Goal: Task Accomplishment & Management: Use online tool/utility

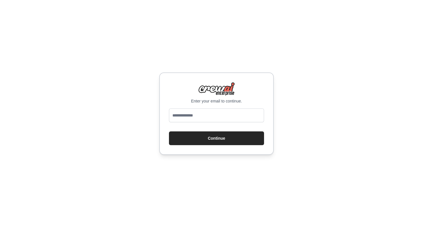
click at [189, 108] on input "email" at bounding box center [216, 115] width 95 height 14
type input "**********"
click at [210, 113] on input "email" at bounding box center [216, 115] width 95 height 14
type input "**********"
click at [219, 136] on button "Continue" at bounding box center [216, 138] width 95 height 14
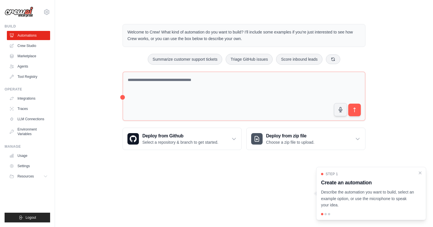
click at [326, 214] on div at bounding box center [325, 214] width 2 height 2
click at [328, 214] on div at bounding box center [329, 214] width 2 height 2
click at [388, 207] on p "Describe the automation you want to build, select an example option, or use the…" at bounding box center [367, 198] width 93 height 19
click at [382, 189] on p "Describe the automation you want to build, select an example option, or use the…" at bounding box center [367, 198] width 93 height 19
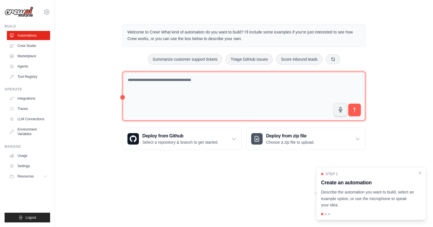
click at [158, 99] on textarea at bounding box center [243, 96] width 243 height 49
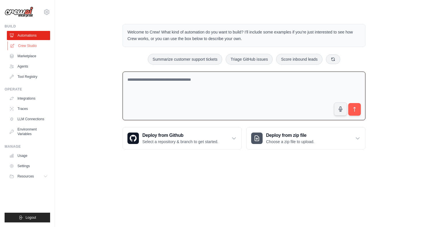
click at [27, 47] on link "Crew Studio" at bounding box center [28, 45] width 43 height 9
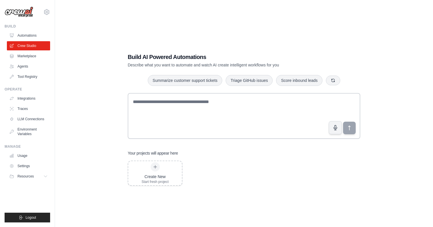
click at [261, 172] on div "Create New Start fresh project" at bounding box center [244, 173] width 232 height 25
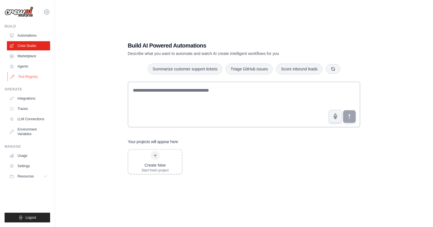
click at [31, 76] on link "Tool Registry" at bounding box center [28, 76] width 43 height 9
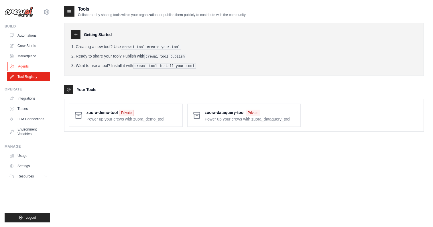
click at [28, 65] on link "Agents" at bounding box center [28, 66] width 43 height 9
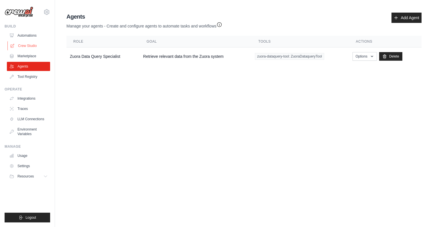
click at [24, 41] on link "Crew Studio" at bounding box center [28, 45] width 43 height 9
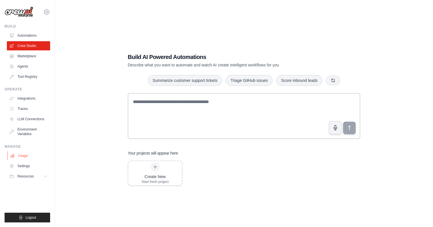
click at [23, 157] on link "Usage" at bounding box center [28, 155] width 43 height 9
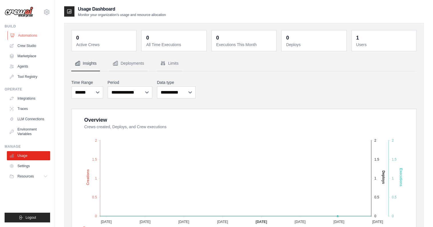
click at [33, 34] on link "Automations" at bounding box center [28, 35] width 43 height 9
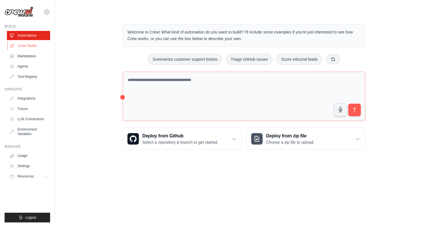
click at [33, 47] on link "Crew Studio" at bounding box center [28, 45] width 43 height 9
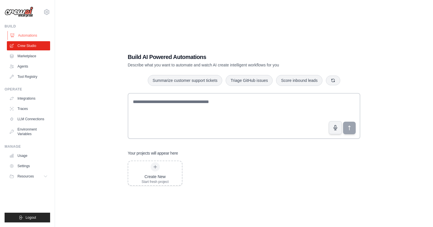
click at [24, 36] on link "Automations" at bounding box center [28, 35] width 43 height 9
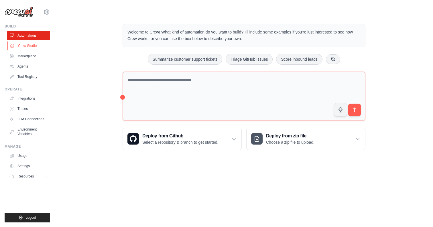
click at [15, 45] on link "Crew Studio" at bounding box center [28, 45] width 43 height 9
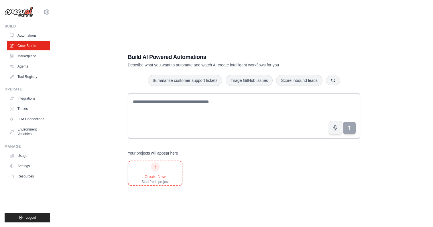
click at [158, 165] on div at bounding box center [154, 166] width 9 height 9
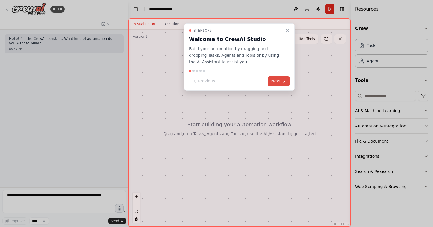
click at [273, 82] on button "Next" at bounding box center [279, 80] width 22 height 9
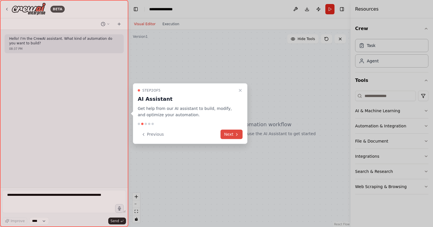
click at [233, 136] on button "Next" at bounding box center [231, 134] width 22 height 9
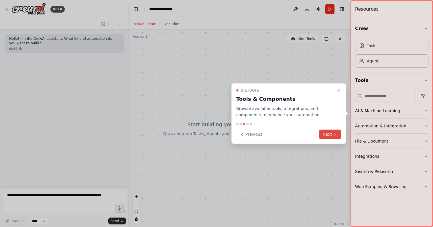
click at [322, 132] on button "Next" at bounding box center [330, 134] width 22 height 9
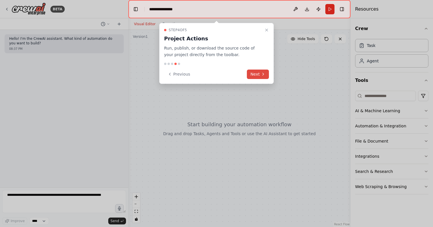
click at [253, 72] on button "Next" at bounding box center [258, 74] width 22 height 9
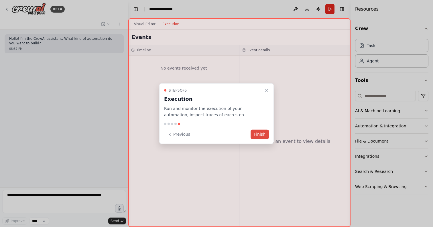
click at [260, 136] on button "Finish" at bounding box center [259, 134] width 18 height 9
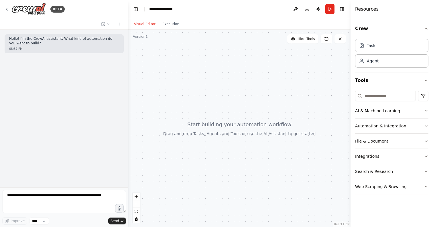
click at [178, 8] on div "**********" at bounding box center [163, 9] width 29 height 6
click at [378, 61] on div "Agent" at bounding box center [391, 60] width 73 height 13
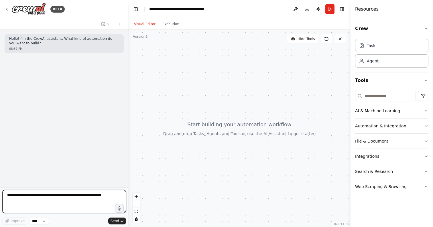
click at [60, 198] on textarea at bounding box center [64, 201] width 124 height 23
type textarea "**********"
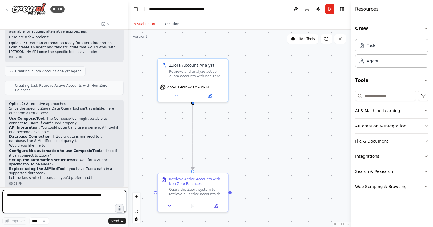
scroll to position [275, 0]
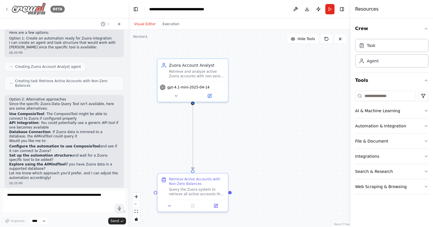
click at [7, 8] on icon at bounding box center [7, 9] width 5 height 5
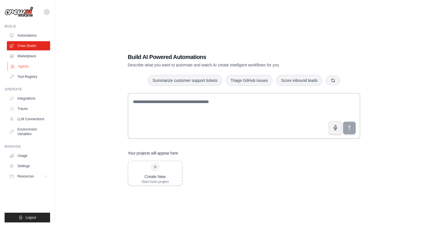
click at [29, 64] on link "Agents" at bounding box center [28, 66] width 43 height 9
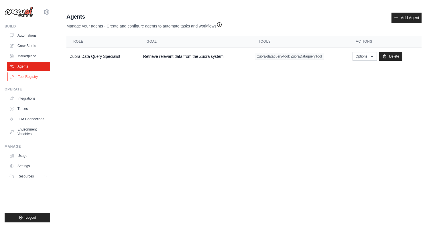
click at [34, 77] on link "Tool Registry" at bounding box center [28, 76] width 43 height 9
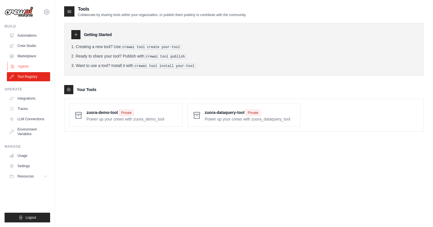
click at [23, 66] on link "Agents" at bounding box center [28, 66] width 43 height 9
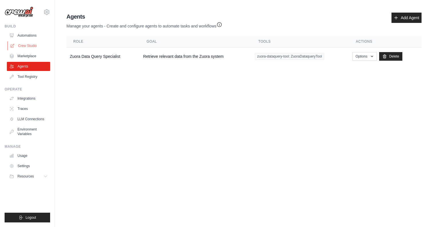
click at [32, 45] on link "Crew Studio" at bounding box center [28, 45] width 43 height 9
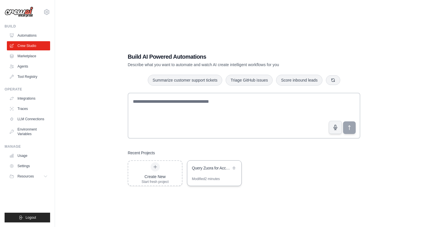
click at [221, 171] on div "Query Zuora for Accounts with Balances" at bounding box center [211, 168] width 39 height 7
click at [233, 168] on icon at bounding box center [233, 167] width 3 height 3
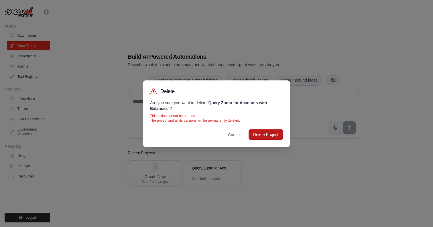
click at [277, 137] on button "Delete Project" at bounding box center [265, 134] width 34 height 10
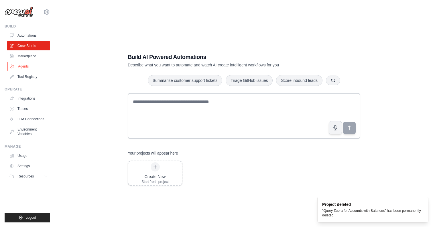
click at [26, 67] on link "Agents" at bounding box center [28, 66] width 43 height 9
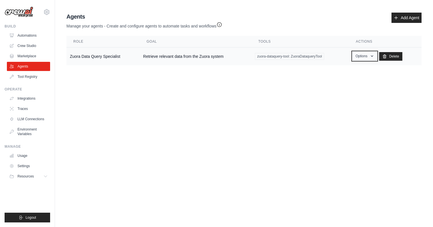
click at [361, 57] on button "Options" at bounding box center [364, 56] width 24 height 9
click at [347, 68] on link "Show" at bounding box center [355, 69] width 41 height 10
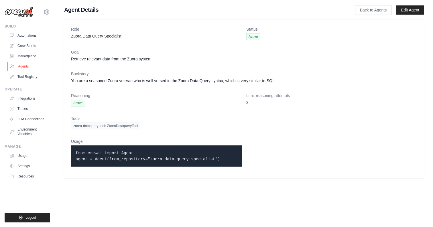
click at [24, 66] on link "Agents" at bounding box center [28, 66] width 43 height 9
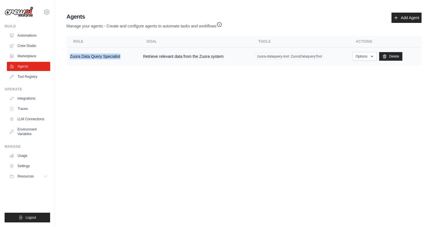
drag, startPoint x: 70, startPoint y: 56, endPoint x: 120, endPoint y: 58, distance: 50.1
click at [120, 58] on td "Zuora Data Query Specialist" at bounding box center [102, 56] width 73 height 18
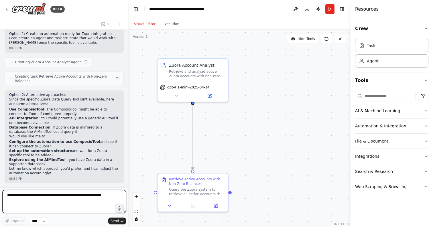
click at [70, 203] on textarea at bounding box center [64, 201] width 124 height 23
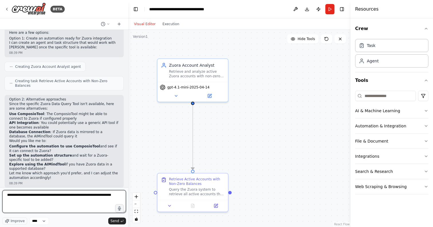
type textarea "**********"
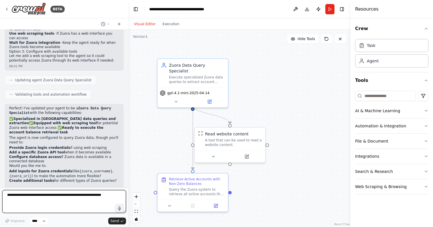
scroll to position [642, 0]
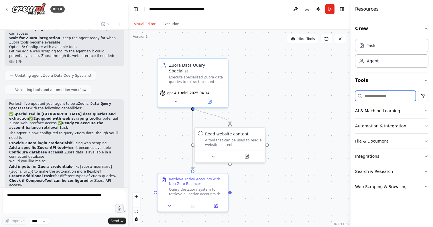
click at [385, 96] on input at bounding box center [385, 96] width 61 height 10
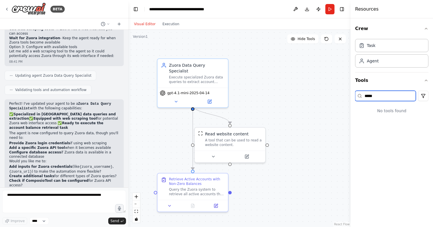
type input "*****"
click at [217, 154] on button at bounding box center [213, 155] width 32 height 7
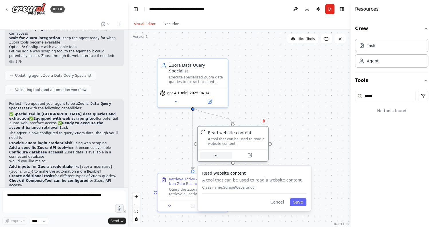
click at [220, 158] on button at bounding box center [216, 155] width 32 height 7
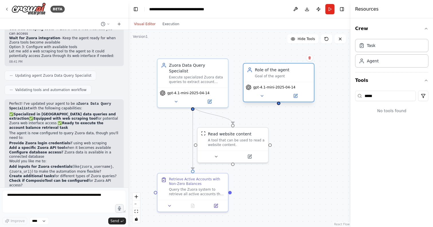
drag, startPoint x: 320, startPoint y: 77, endPoint x: 278, endPoint y: 72, distance: 42.0
click at [278, 72] on div "Role of the agent" at bounding box center [283, 70] width 56 height 6
click at [294, 96] on icon at bounding box center [295, 95] width 3 height 3
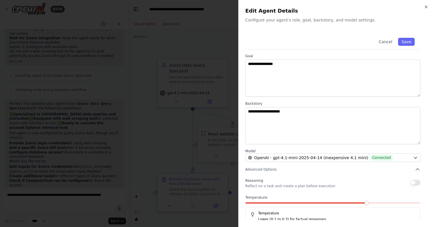
scroll to position [32, 0]
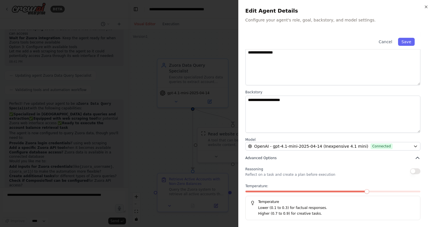
click at [322, 155] on button "Advanced Options" at bounding box center [332, 158] width 175 height 6
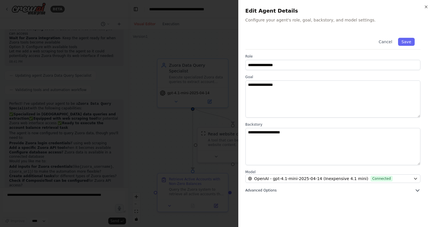
scroll to position [0, 0]
click at [306, 188] on button "Advanced Options" at bounding box center [332, 190] width 175 height 6
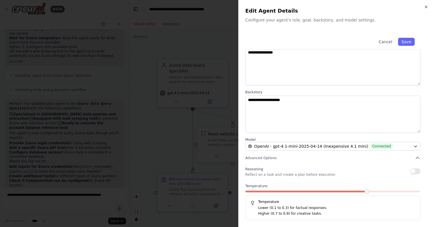
click at [306, 209] on p "Lower (0.1 to 0.3) for factual responses." at bounding box center [336, 208] width 157 height 6
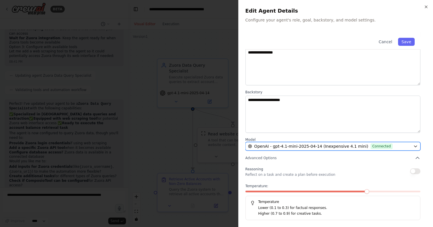
click at [370, 146] on span "Connected" at bounding box center [381, 146] width 22 height 6
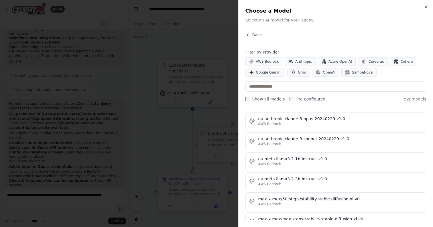
scroll to position [0, 0]
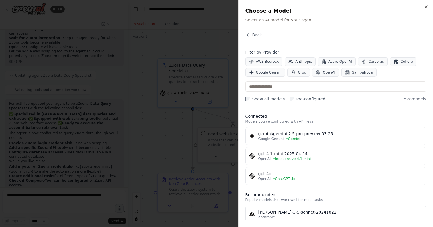
click at [259, 98] on label "Show all models" at bounding box center [264, 99] width 39 height 6
click at [257, 98] on label "Show all models" at bounding box center [264, 99] width 39 height 6
click at [253, 35] on span "Back" at bounding box center [257, 35] width 10 height 6
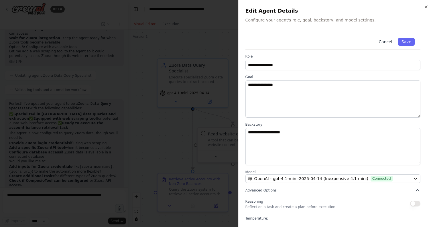
click at [385, 43] on button "Cancel" at bounding box center [385, 42] width 20 height 8
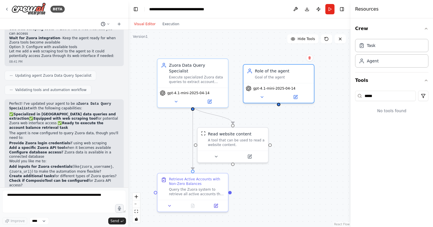
click at [108, 23] on icon at bounding box center [107, 23] width 3 height 3
click at [108, 23] on div at bounding box center [64, 113] width 128 height 227
click at [119, 23] on icon at bounding box center [119, 24] width 0 height 3
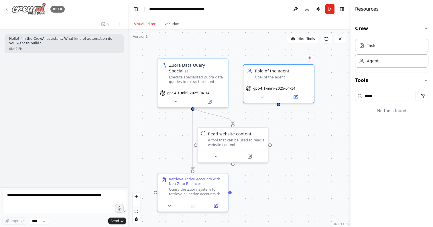
click at [6, 7] on icon at bounding box center [7, 9] width 5 height 5
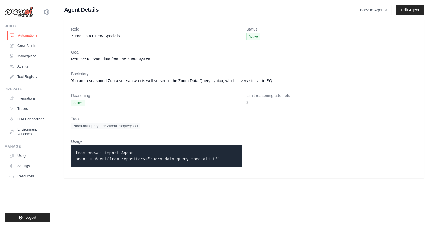
click at [30, 33] on link "Automations" at bounding box center [28, 35] width 43 height 9
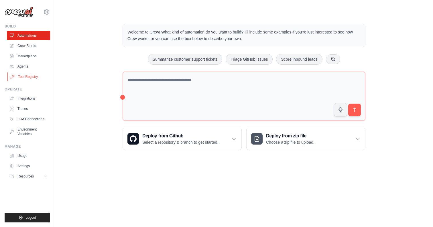
click at [26, 76] on link "Tool Registry" at bounding box center [28, 76] width 43 height 9
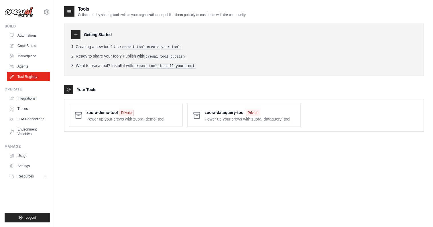
click at [67, 88] on icon at bounding box center [68, 89] width 5 height 5
click at [67, 12] on icon at bounding box center [69, 12] width 6 height 6
click at [31, 99] on link "Integrations" at bounding box center [28, 98] width 43 height 9
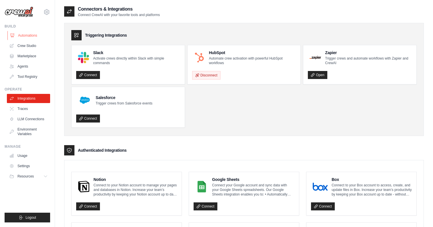
click at [27, 34] on link "Automations" at bounding box center [28, 35] width 43 height 9
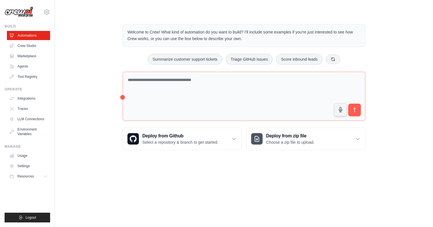
click at [28, 51] on ul "Automations Crew Studio Marketplace Agents Tool Registry" at bounding box center [28, 56] width 43 height 50
click at [28, 44] on link "Crew Studio" at bounding box center [28, 45] width 43 height 9
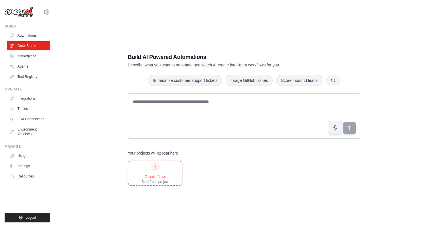
click at [158, 166] on div at bounding box center [154, 166] width 9 height 9
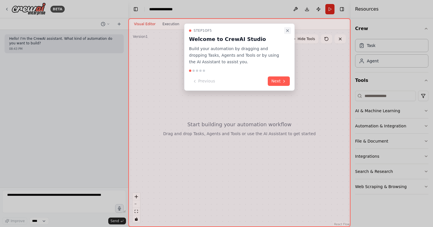
click at [288, 31] on icon "Close walkthrough" at bounding box center [287, 30] width 2 height 2
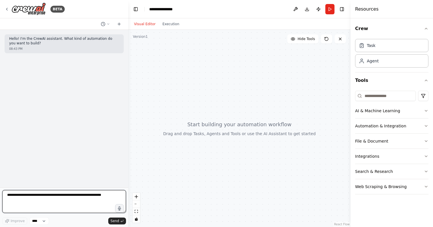
click at [63, 201] on textarea at bounding box center [64, 201] width 124 height 23
type textarea "**********"
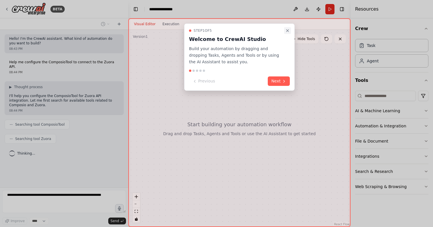
click at [286, 33] on button "Close walkthrough" at bounding box center [287, 30] width 7 height 7
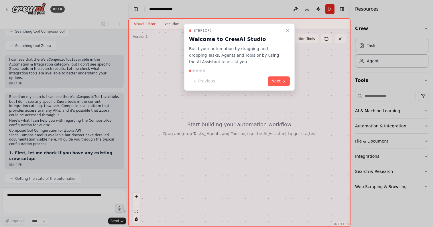
scroll to position [99, 0]
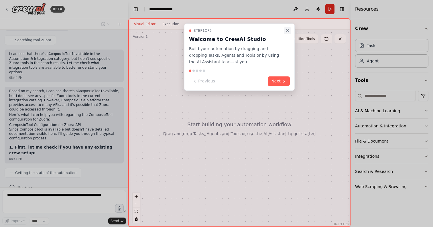
click at [286, 30] on icon "Close walkthrough" at bounding box center [287, 30] width 5 height 5
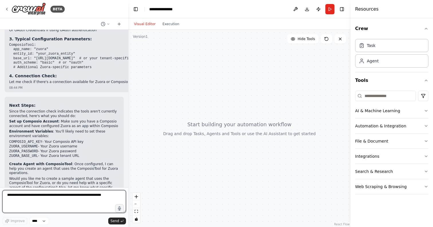
scroll to position [298, 0]
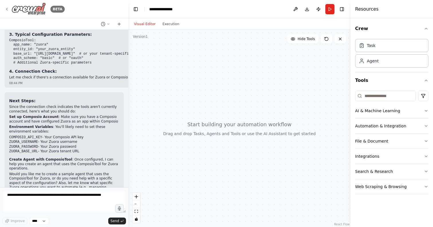
click at [7, 9] on icon at bounding box center [7, 9] width 5 height 5
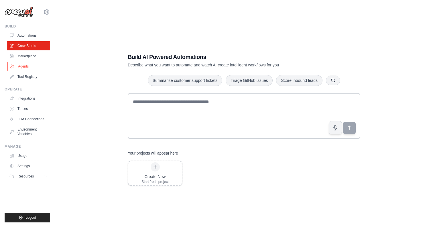
click at [26, 66] on link "Agents" at bounding box center [28, 66] width 43 height 9
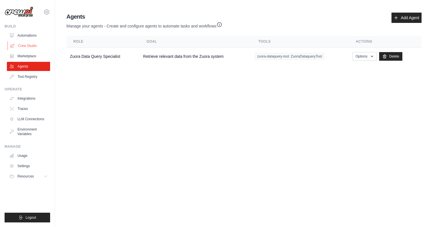
click at [31, 47] on link "Crew Studio" at bounding box center [28, 45] width 43 height 9
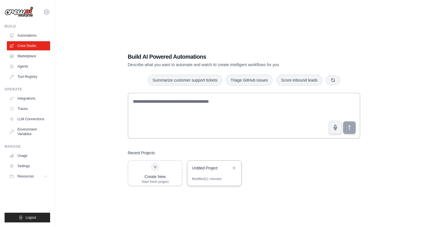
click at [223, 174] on div "Untitled Project" at bounding box center [214, 169] width 54 height 16
click at [235, 165] on button at bounding box center [234, 168] width 6 height 6
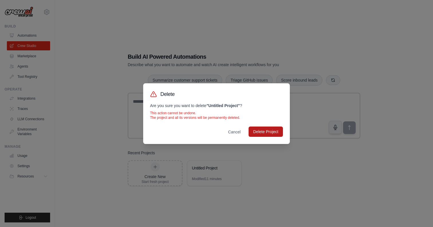
click at [271, 134] on button "Delete Project" at bounding box center [265, 131] width 34 height 10
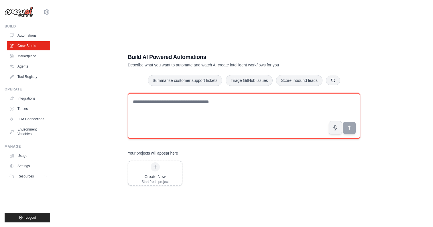
click at [172, 107] on textarea at bounding box center [244, 116] width 232 height 46
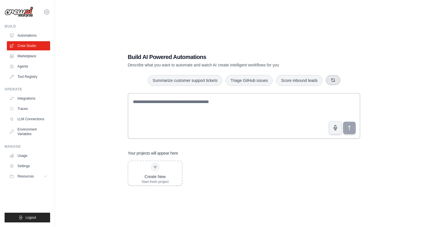
click at [332, 80] on icon "button" at bounding box center [332, 80] width 5 height 5
click at [340, 81] on icon "button" at bounding box center [340, 80] width 5 height 5
click at [340, 81] on button "button" at bounding box center [345, 80] width 14 height 10
click at [349, 83] on button "button" at bounding box center [348, 80] width 14 height 10
click at [293, 79] on button "Process invoices automatically" at bounding box center [291, 80] width 64 height 11
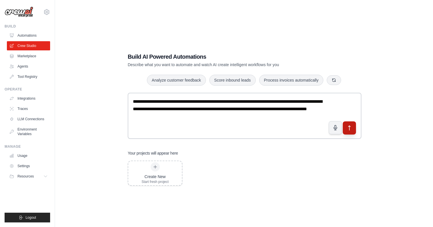
click at [351, 129] on icon "submit" at bounding box center [349, 128] width 6 height 6
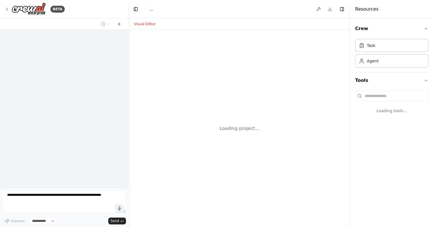
select select "****"
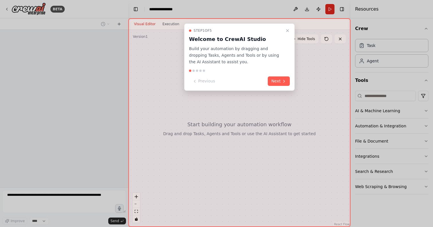
scroll to position [298, 0]
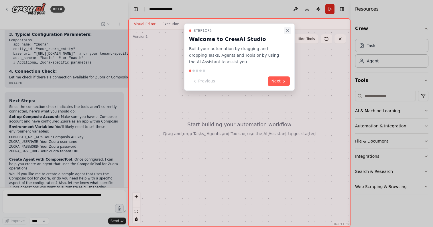
click at [285, 30] on icon "Close walkthrough" at bounding box center [287, 30] width 5 height 5
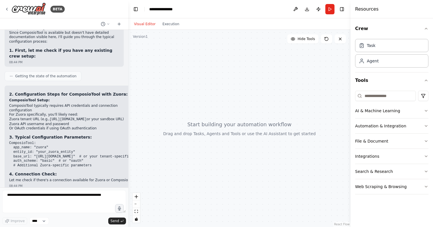
scroll to position [0, 0]
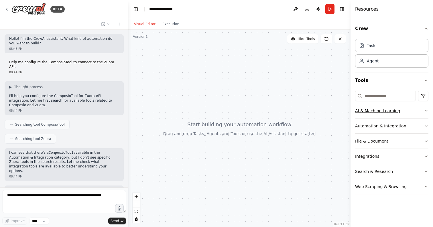
click at [427, 109] on icon "button" at bounding box center [425, 110] width 5 height 5
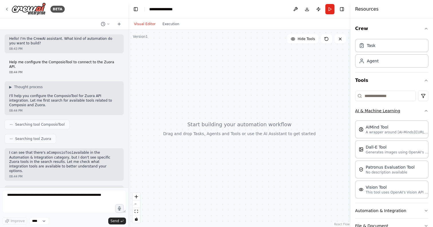
click at [427, 109] on icon "button" at bounding box center [425, 110] width 5 height 5
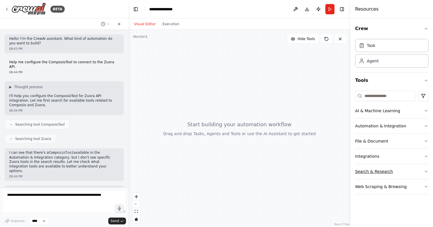
click at [425, 171] on icon "button" at bounding box center [425, 171] width 5 height 5
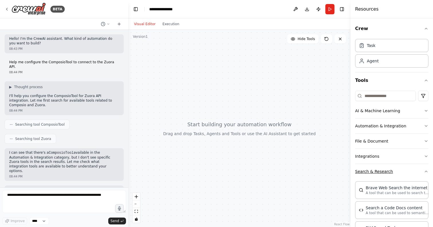
click at [425, 171] on icon "button" at bounding box center [425, 171] width 5 height 5
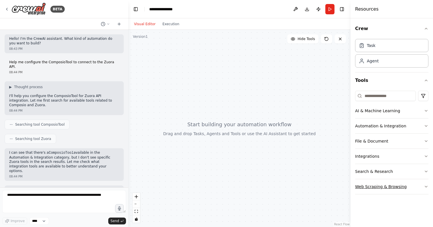
click at [426, 185] on icon "button" at bounding box center [425, 186] width 5 height 5
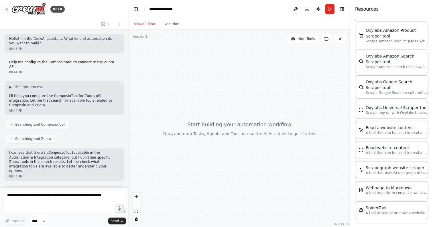
scroll to position [279, 0]
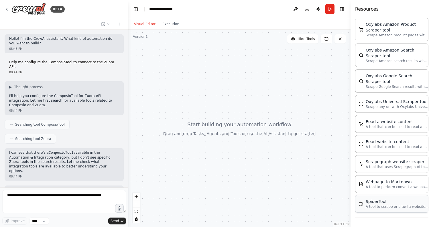
click at [423, 206] on p "A tool to scrape or crawl a website and return LLM-ready content." at bounding box center [396, 206] width 63 height 5
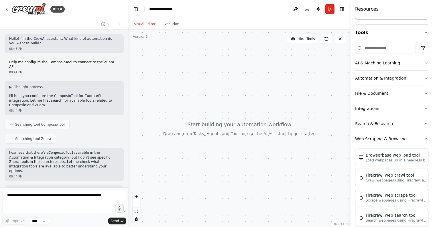
scroll to position [0, 0]
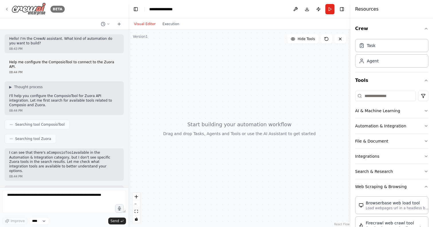
click at [7, 9] on icon at bounding box center [7, 9] width 5 height 5
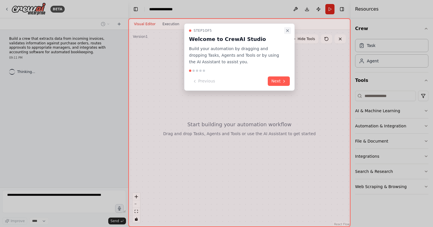
click at [287, 30] on icon "Close walkthrough" at bounding box center [287, 30] width 5 height 5
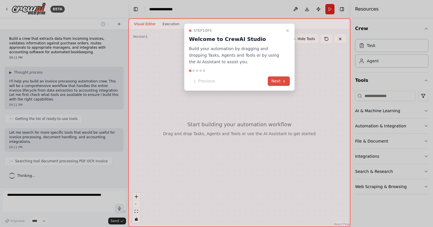
click at [277, 83] on button "Next" at bounding box center [279, 80] width 22 height 9
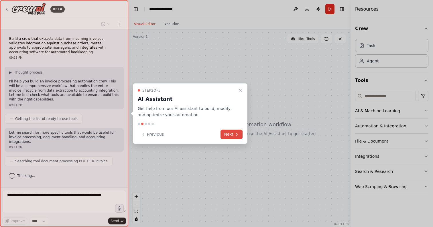
scroll to position [17, 0]
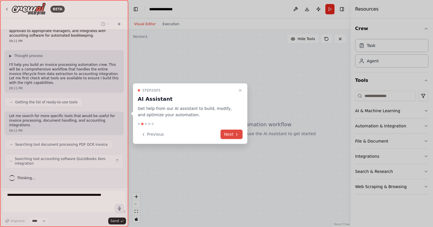
click at [233, 135] on button "Next" at bounding box center [231, 134] width 22 height 9
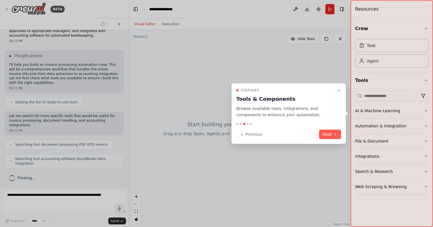
click at [336, 132] on icon at bounding box center [335, 134] width 5 height 5
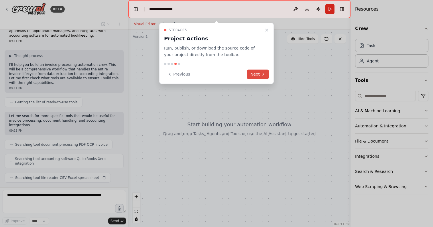
click at [257, 72] on button "Next" at bounding box center [258, 74] width 22 height 9
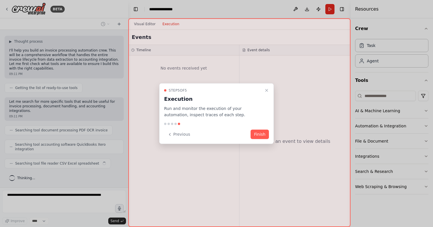
click at [261, 132] on button "Finish" at bounding box center [259, 134] width 18 height 9
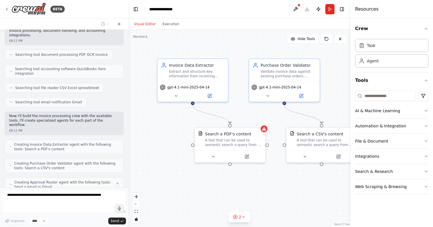
scroll to position [125, 0]
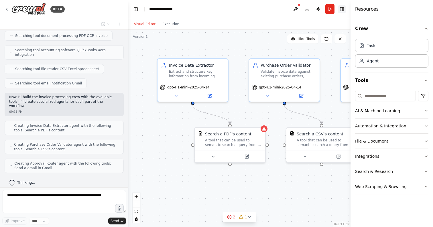
click at [342, 9] on button "Toggle Right Sidebar" at bounding box center [342, 9] width 8 height 8
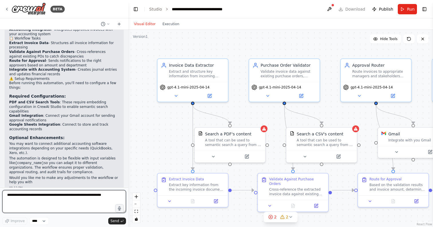
scroll to position [507, 0]
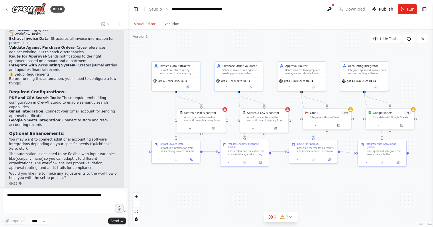
drag, startPoint x: 312, startPoint y: 77, endPoint x: 276, endPoint y: 46, distance: 47.7
click at [275, 46] on div ".deletable-edge-delete-btn { width: 20px; height: 20px; border: 0px solid #ffff…" at bounding box center [280, 128] width 304 height 197
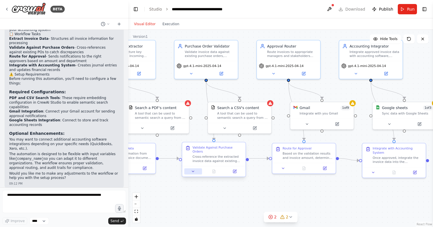
click at [194, 169] on icon at bounding box center [193, 171] width 4 height 4
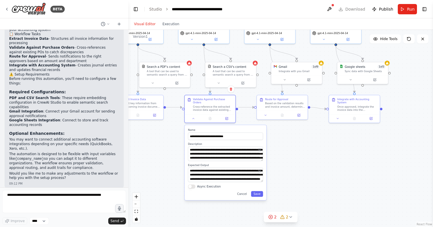
drag, startPoint x: 289, startPoint y: 200, endPoint x: 287, endPoint y: 140, distance: 59.5
click at [287, 140] on div ".deletable-edge-delete-btn { width: 20px; height: 20px; border: 0px solid #ffff…" at bounding box center [280, 128] width 304 height 197
click at [193, 116] on icon at bounding box center [193, 117] width 3 height 3
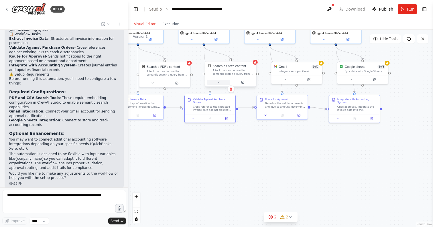
click at [219, 82] on icon at bounding box center [218, 82] width 3 height 3
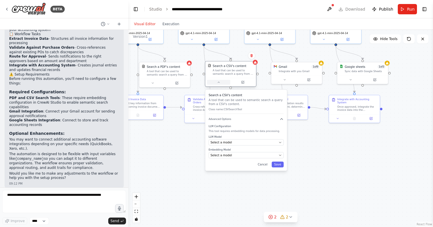
click at [221, 82] on button at bounding box center [218, 82] width 23 height 5
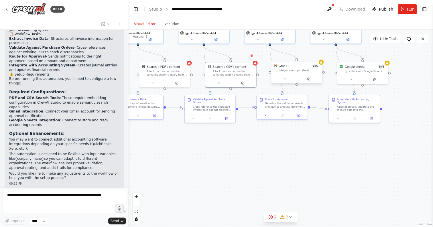
click at [283, 83] on div at bounding box center [296, 79] width 51 height 9
click at [284, 80] on icon at bounding box center [284, 78] width 3 height 3
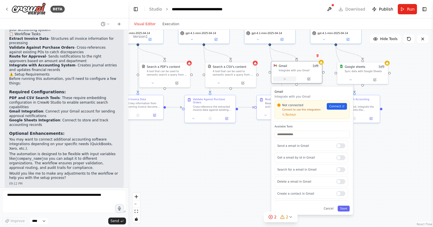
click at [284, 80] on icon at bounding box center [284, 78] width 3 height 3
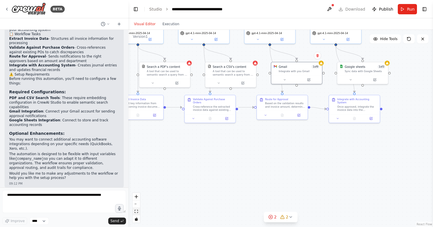
click at [136, 211] on icon "fit view" at bounding box center [135, 211] width 3 height 3
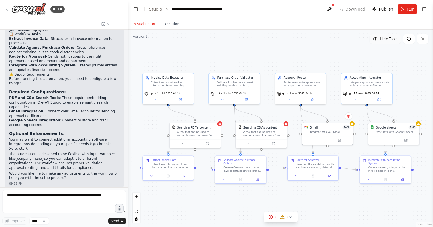
click at [384, 39] on span "Hide Tools" at bounding box center [388, 39] width 17 height 5
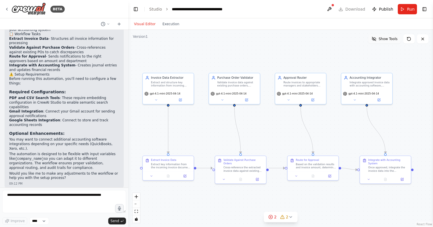
click at [384, 39] on span "Show Tools" at bounding box center [387, 39] width 19 height 5
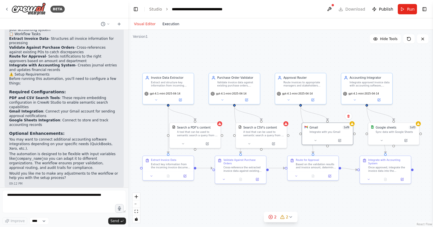
click at [170, 27] on button "Execution" at bounding box center [171, 24] width 24 height 7
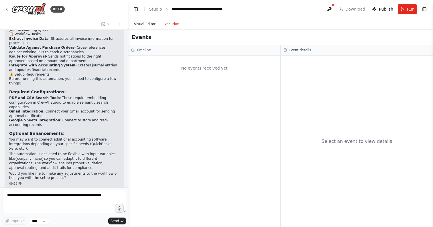
click at [145, 22] on button "Visual Editor" at bounding box center [144, 24] width 28 height 7
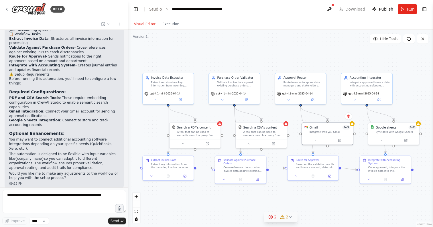
click at [292, 216] on icon at bounding box center [290, 217] width 5 height 5
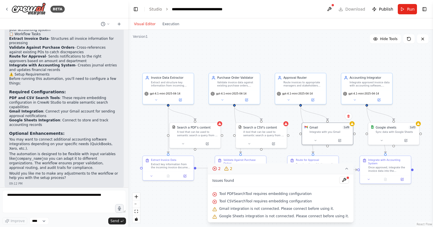
click at [345, 169] on icon at bounding box center [346, 168] width 2 height 1
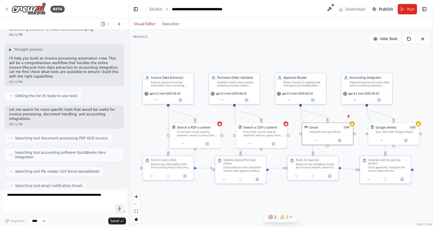
scroll to position [0, 0]
